Goal: Task Accomplishment & Management: Use online tool/utility

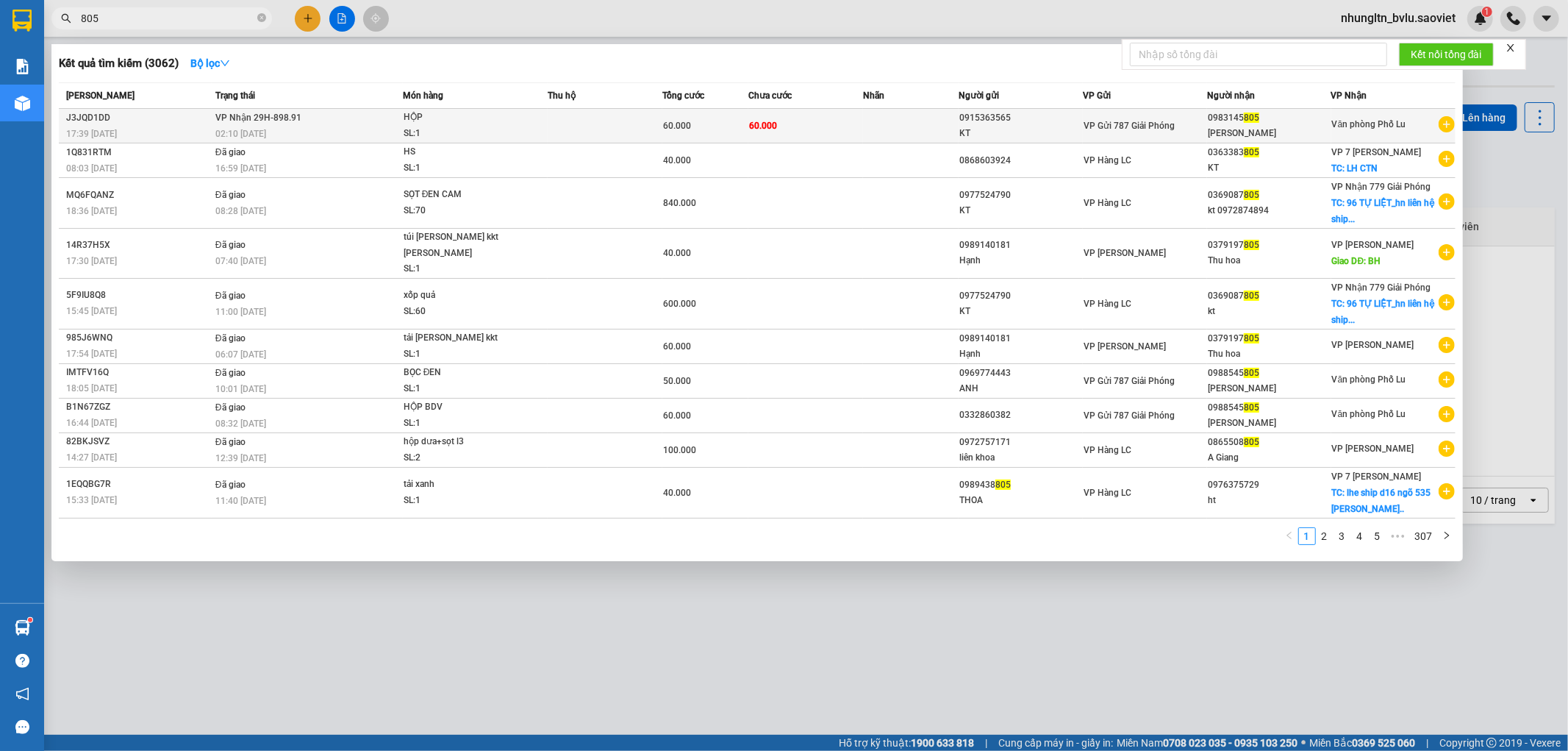
click at [579, 117] on td at bounding box center [605, 125] width 115 height 35
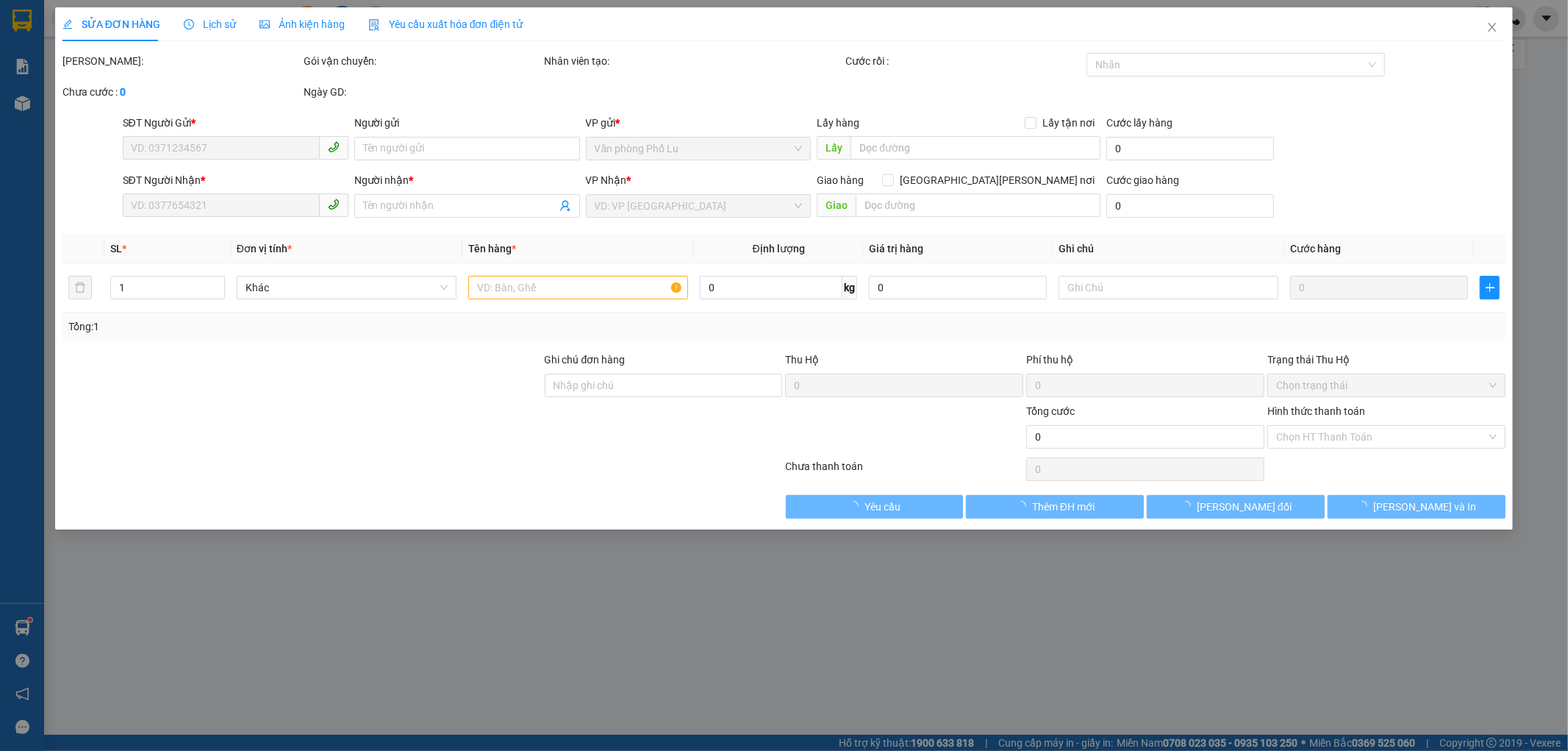
type input "0915363565"
type input "KT"
type input "0983145805"
type input "[PERSON_NAME]"
type input "60.000"
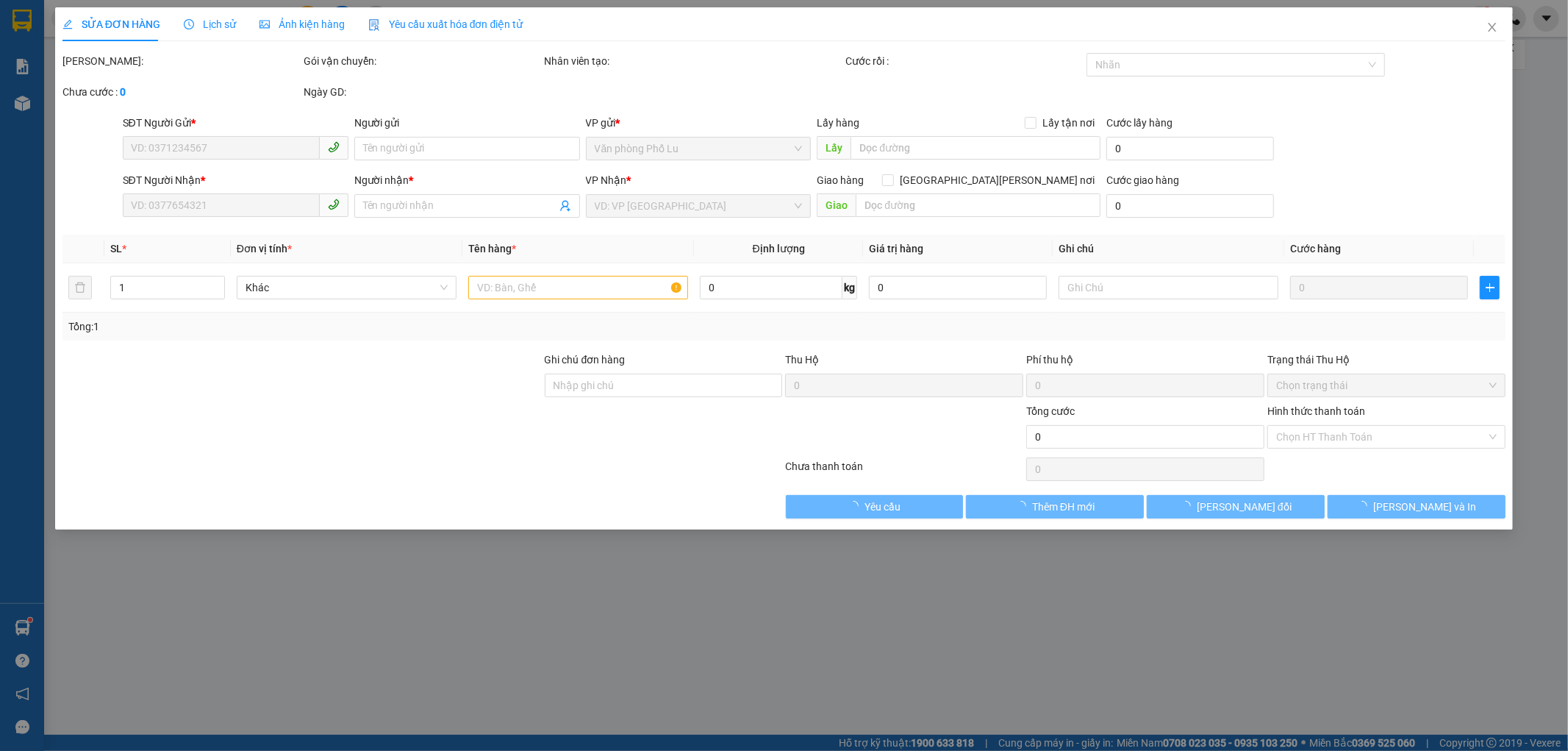
type input "60.000"
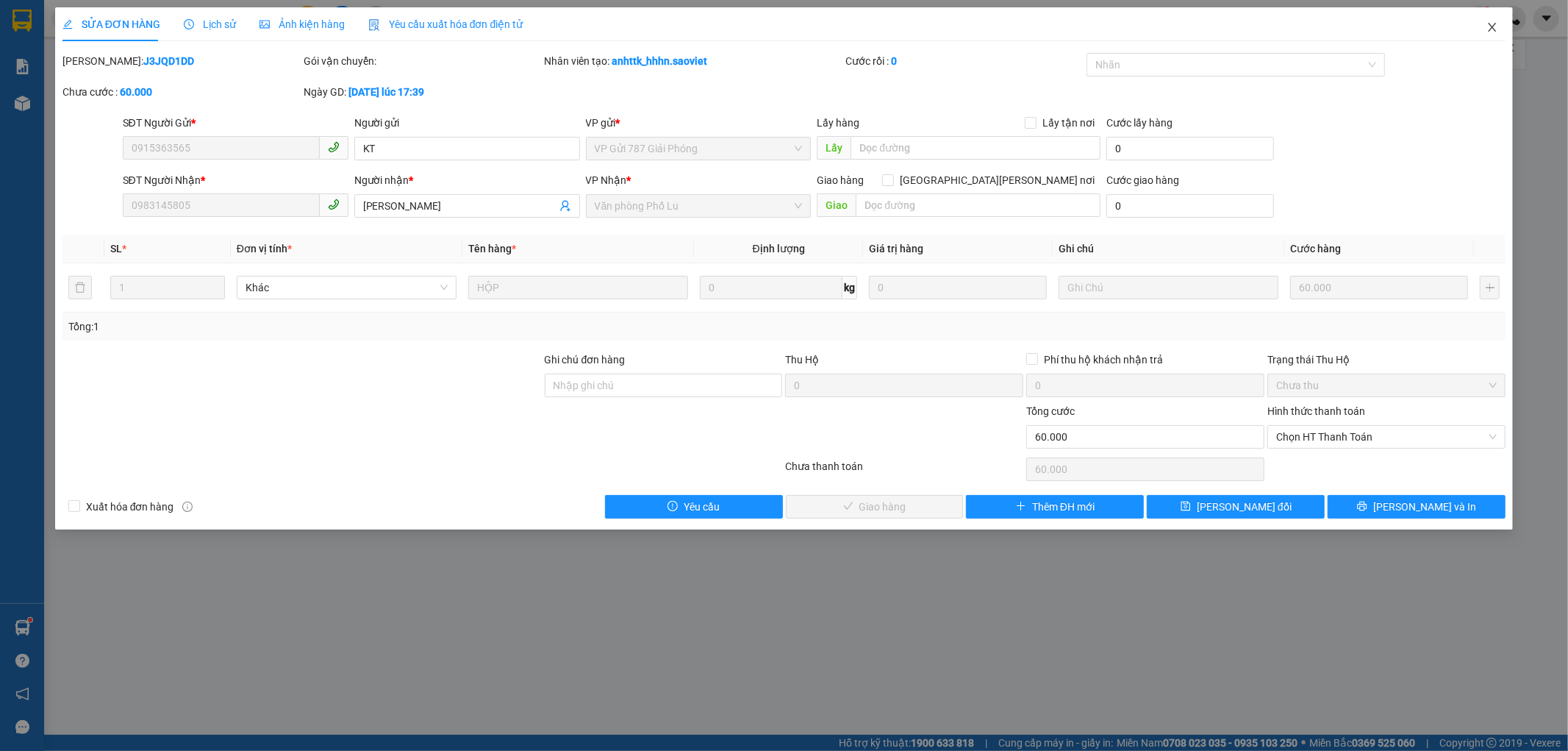
click at [1493, 28] on icon "close" at bounding box center [1492, 27] width 8 height 9
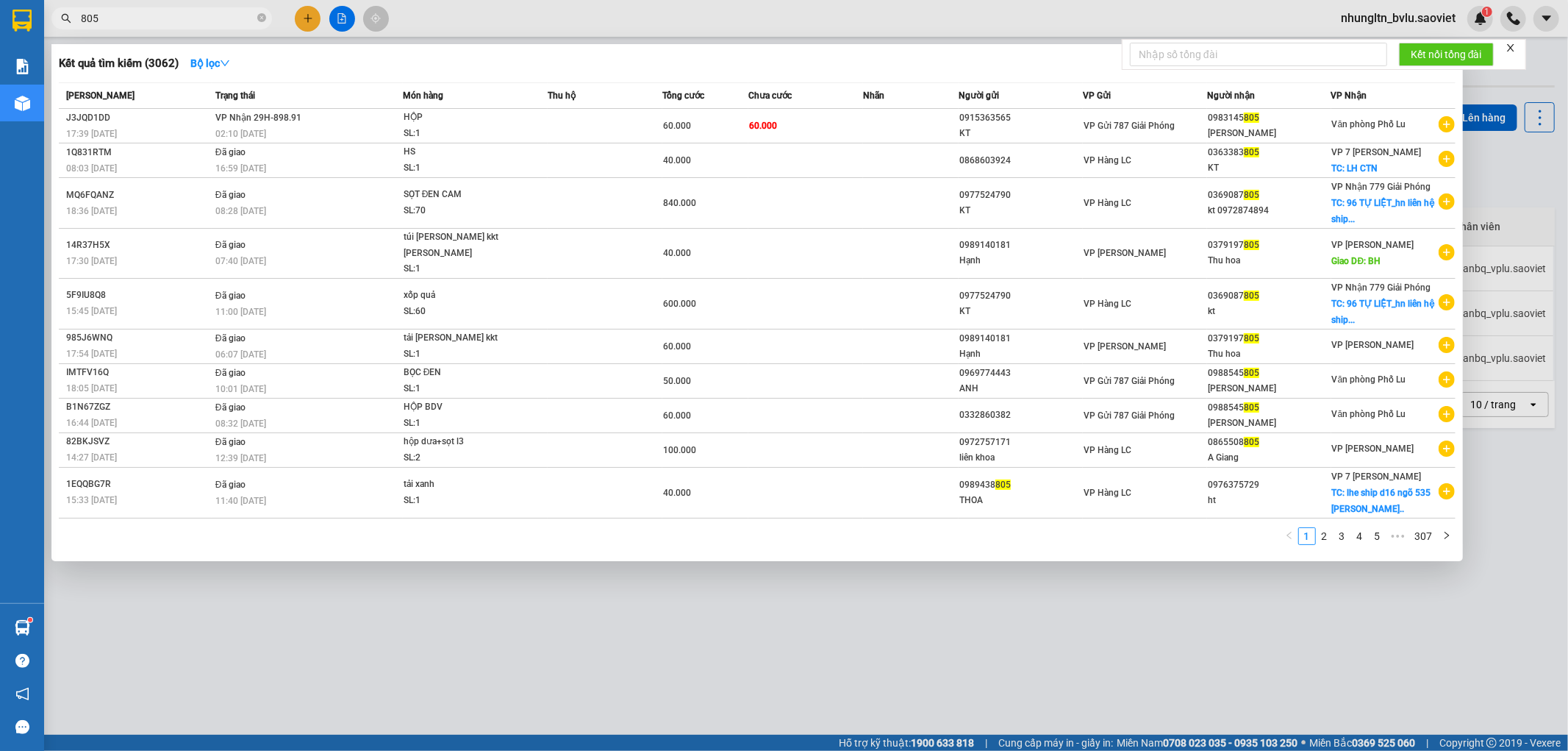
click at [141, 20] on input "805" at bounding box center [168, 18] width 174 height 16
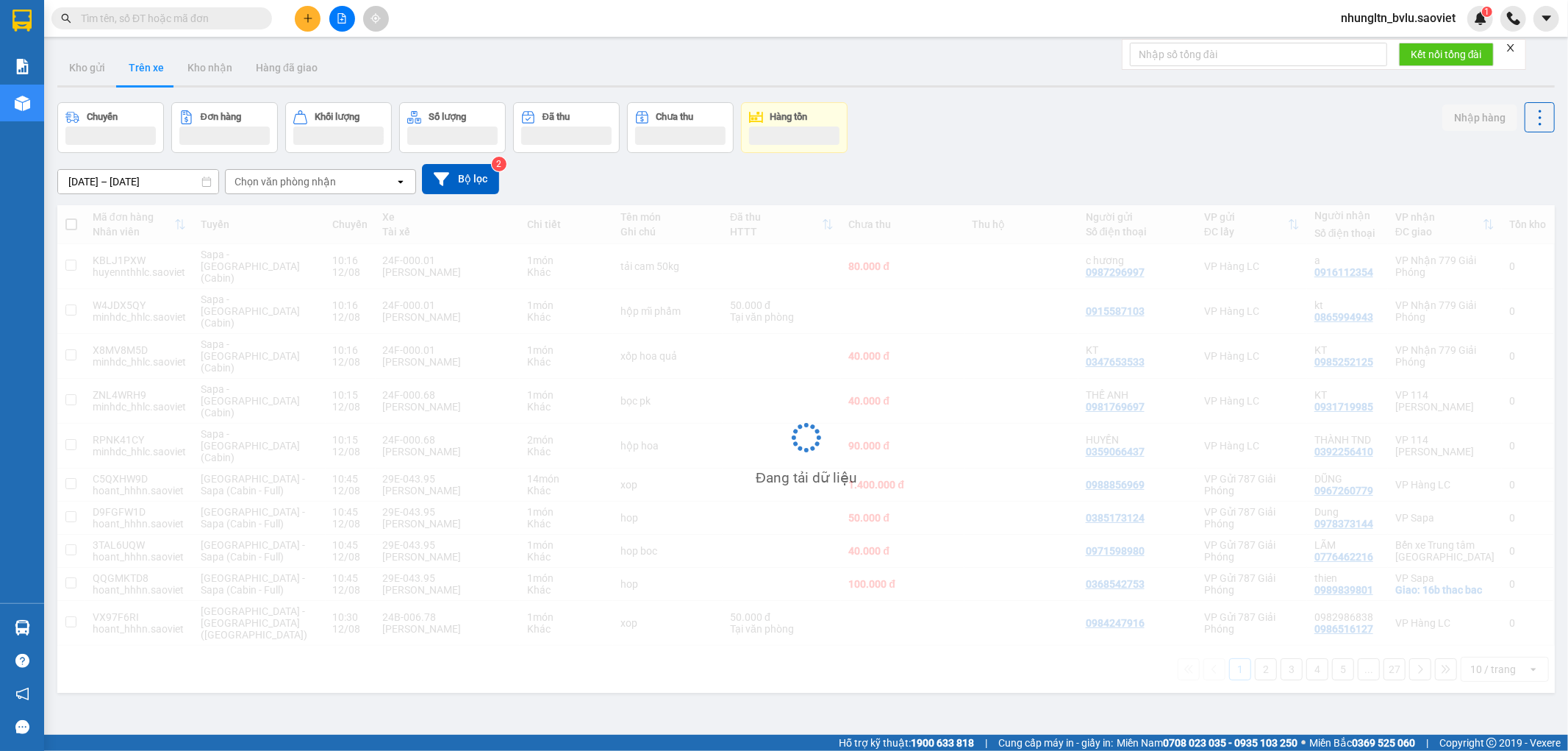
click at [220, 22] on input "text" at bounding box center [168, 18] width 174 height 16
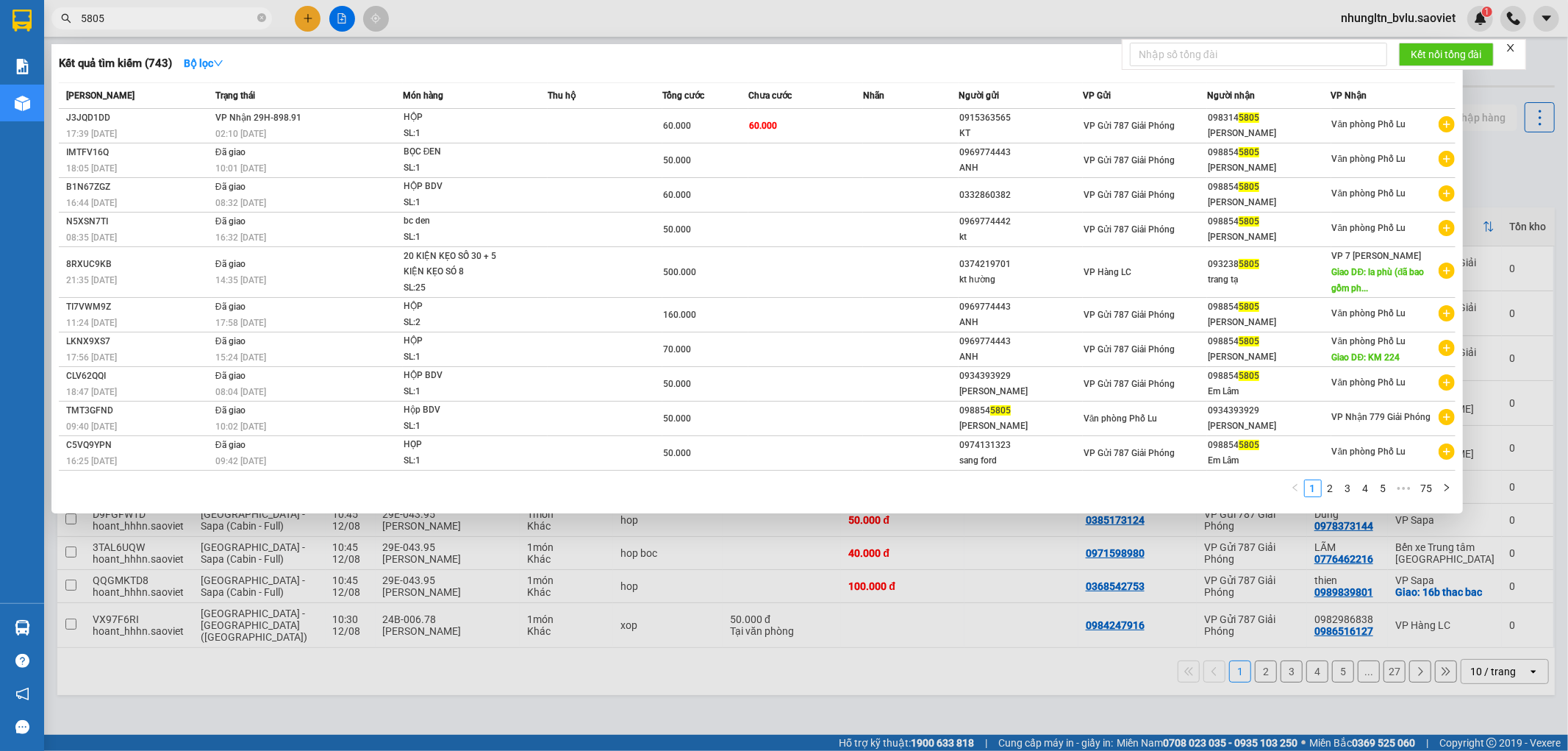
type input "5805"
click at [745, 125] on div "60.000" at bounding box center [705, 125] width 84 height 16
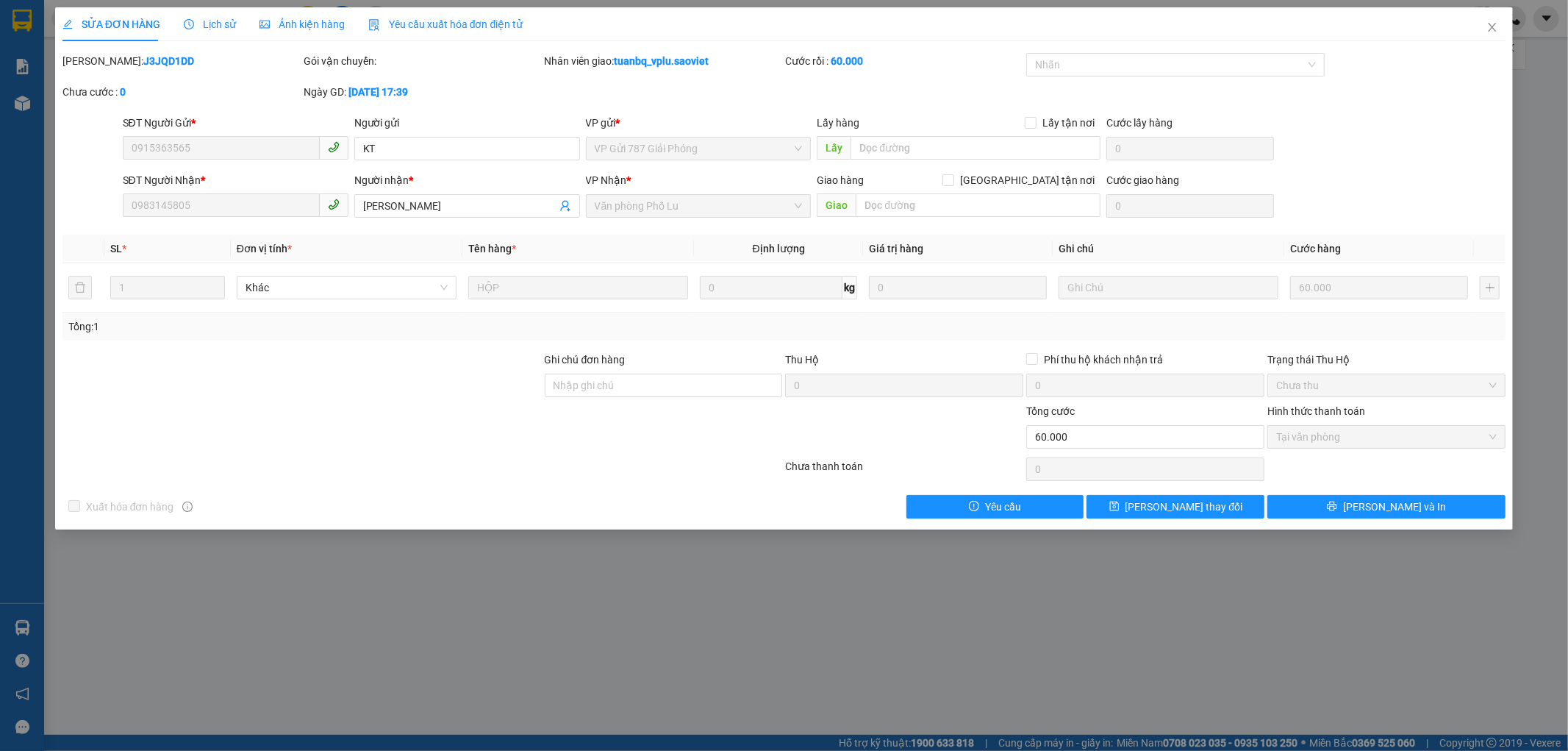
type input "0915363565"
type input "KT"
type input "0983145805"
type input "[PERSON_NAME]"
type input "60.000"
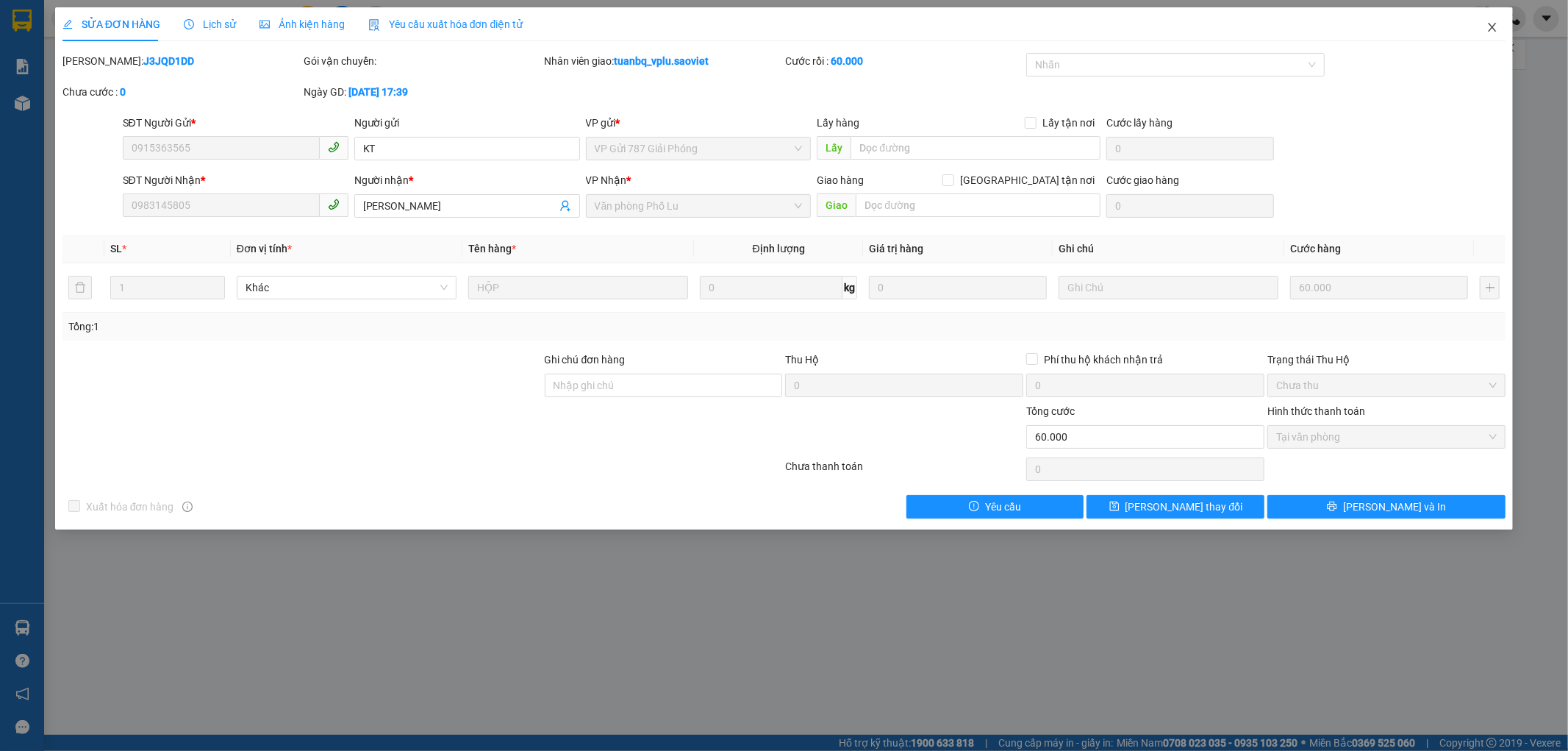
click at [1481, 30] on span "Close" at bounding box center [1492, 28] width 41 height 41
